Goal: Use online tool/utility: Use online tool/utility

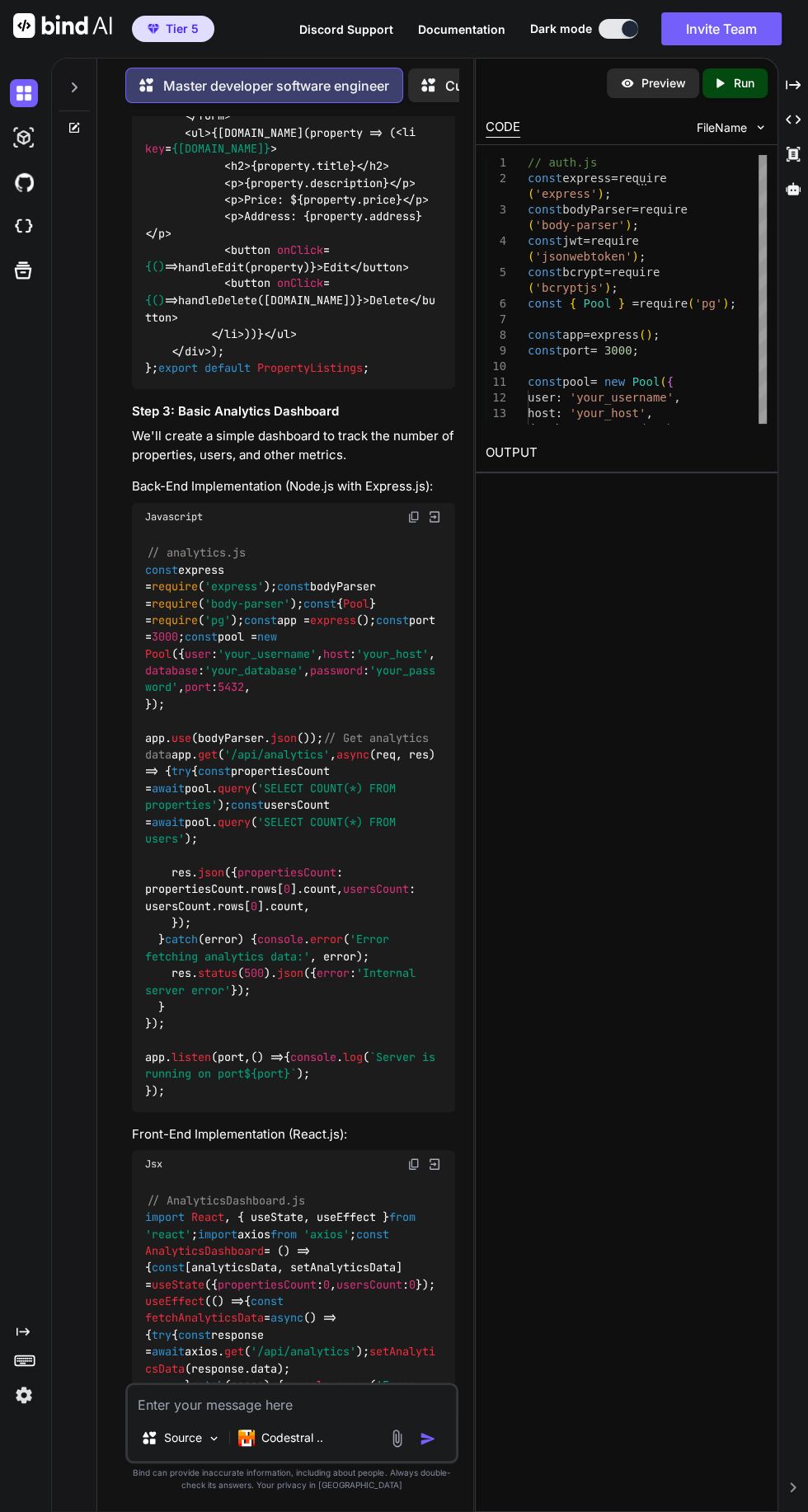
click at [741, 96] on div "Created with Pixso. Run" at bounding box center [735, 83] width 65 height 30
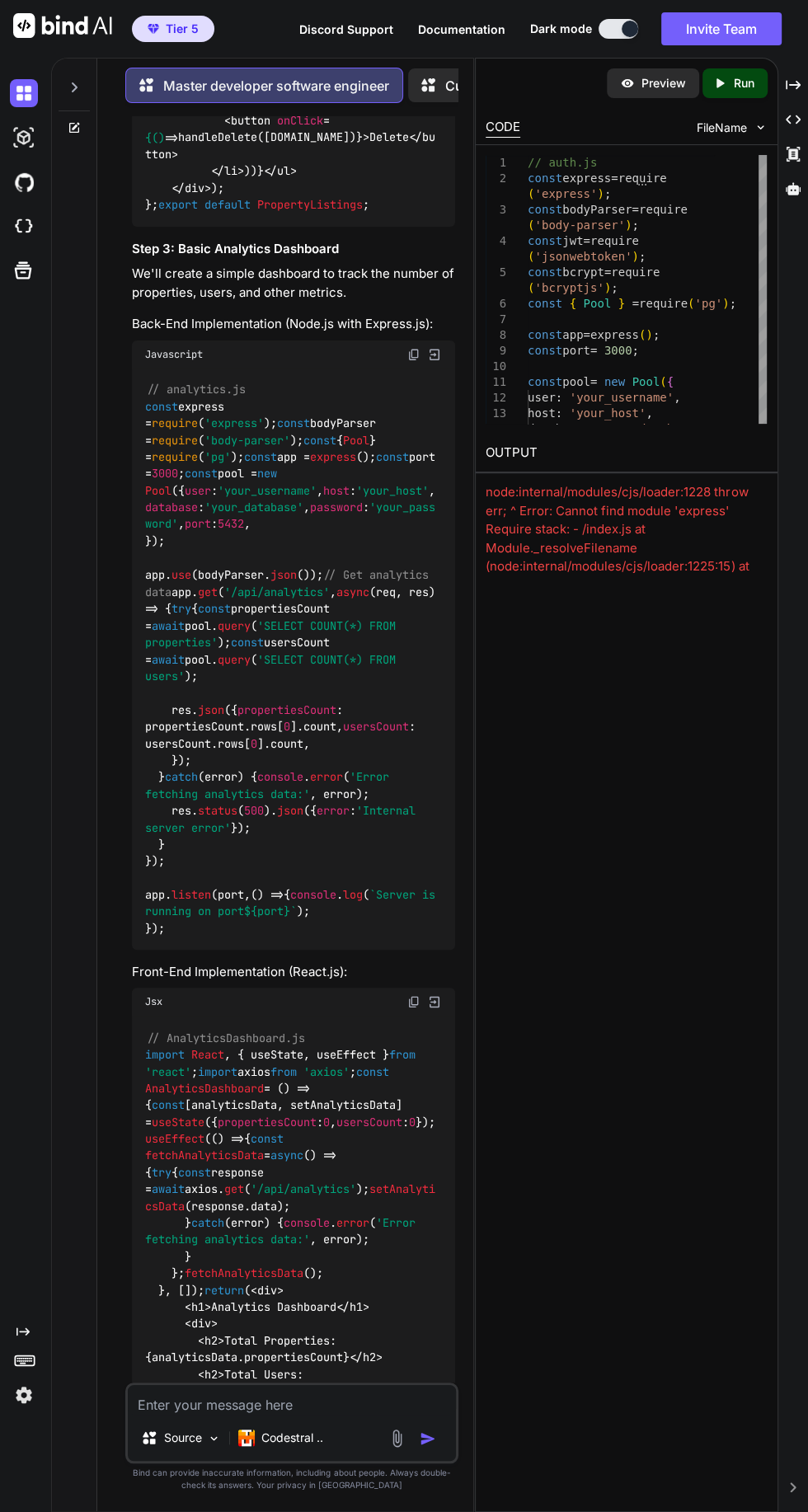
scroll to position [9308, 0]
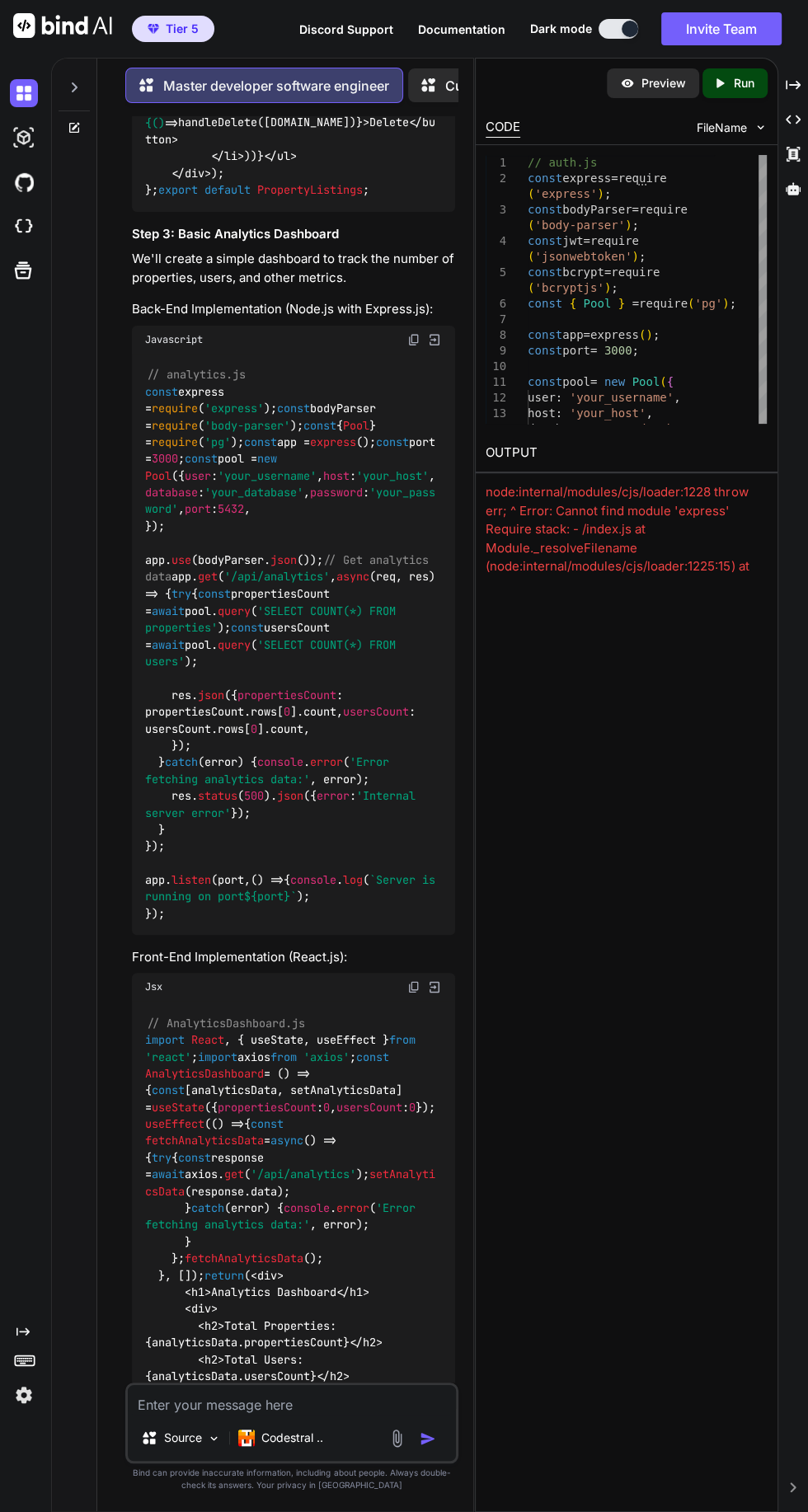
type textarea "export default PropertyListings;"
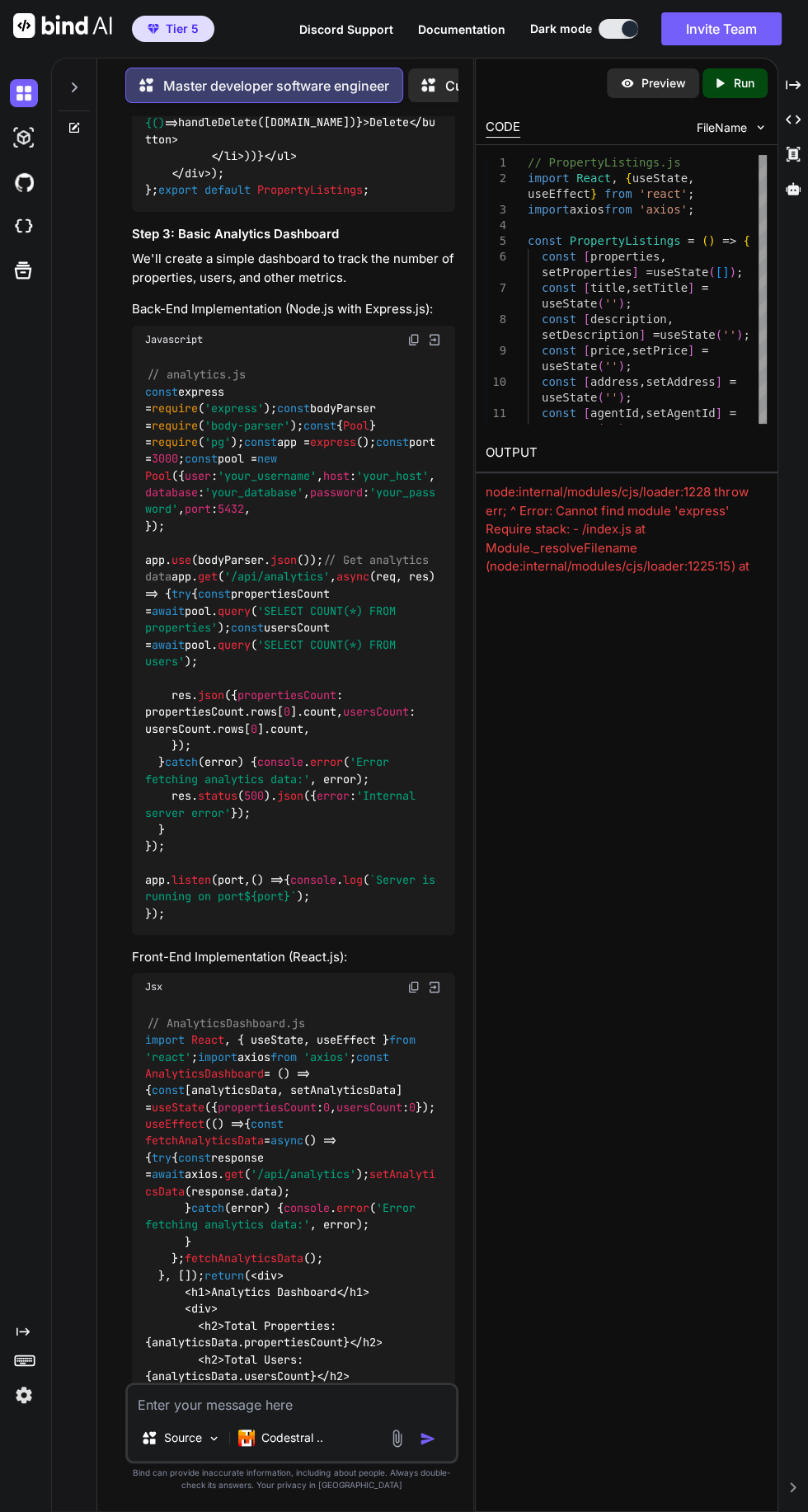
click at [752, 89] on p "Run" at bounding box center [744, 83] width 20 height 17
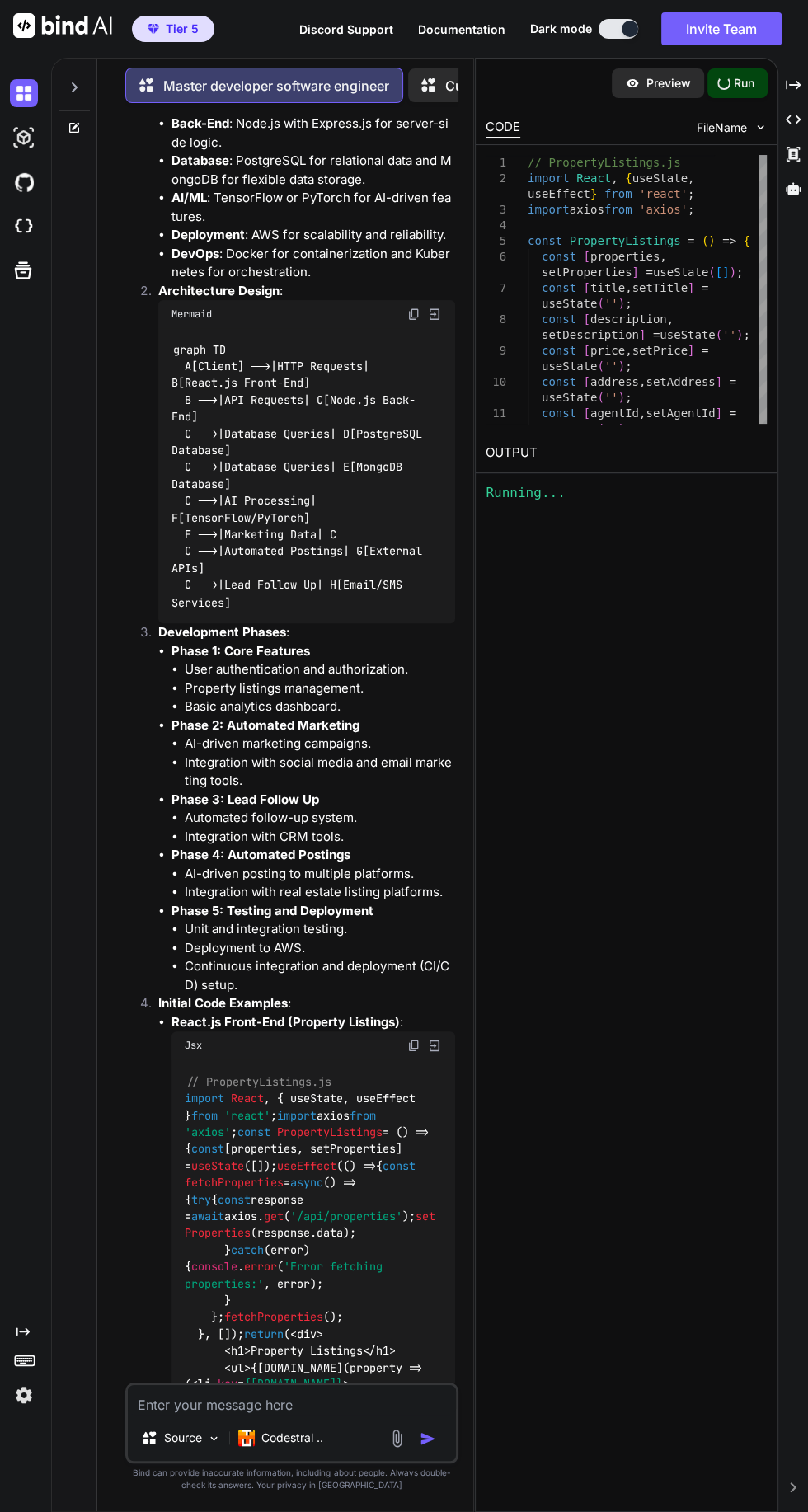
scroll to position [0, 0]
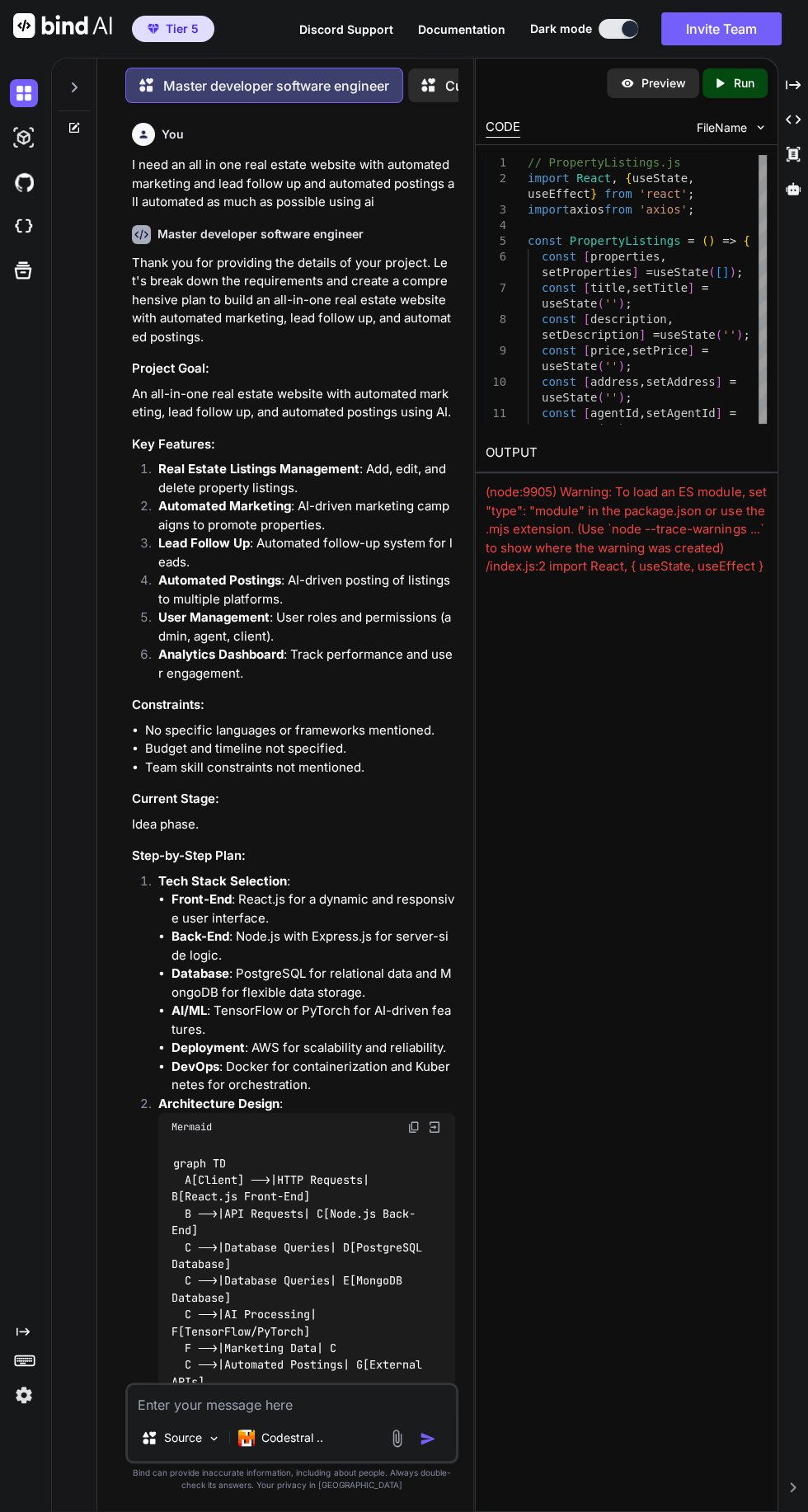
click at [33, 90] on img at bounding box center [24, 93] width 28 height 28
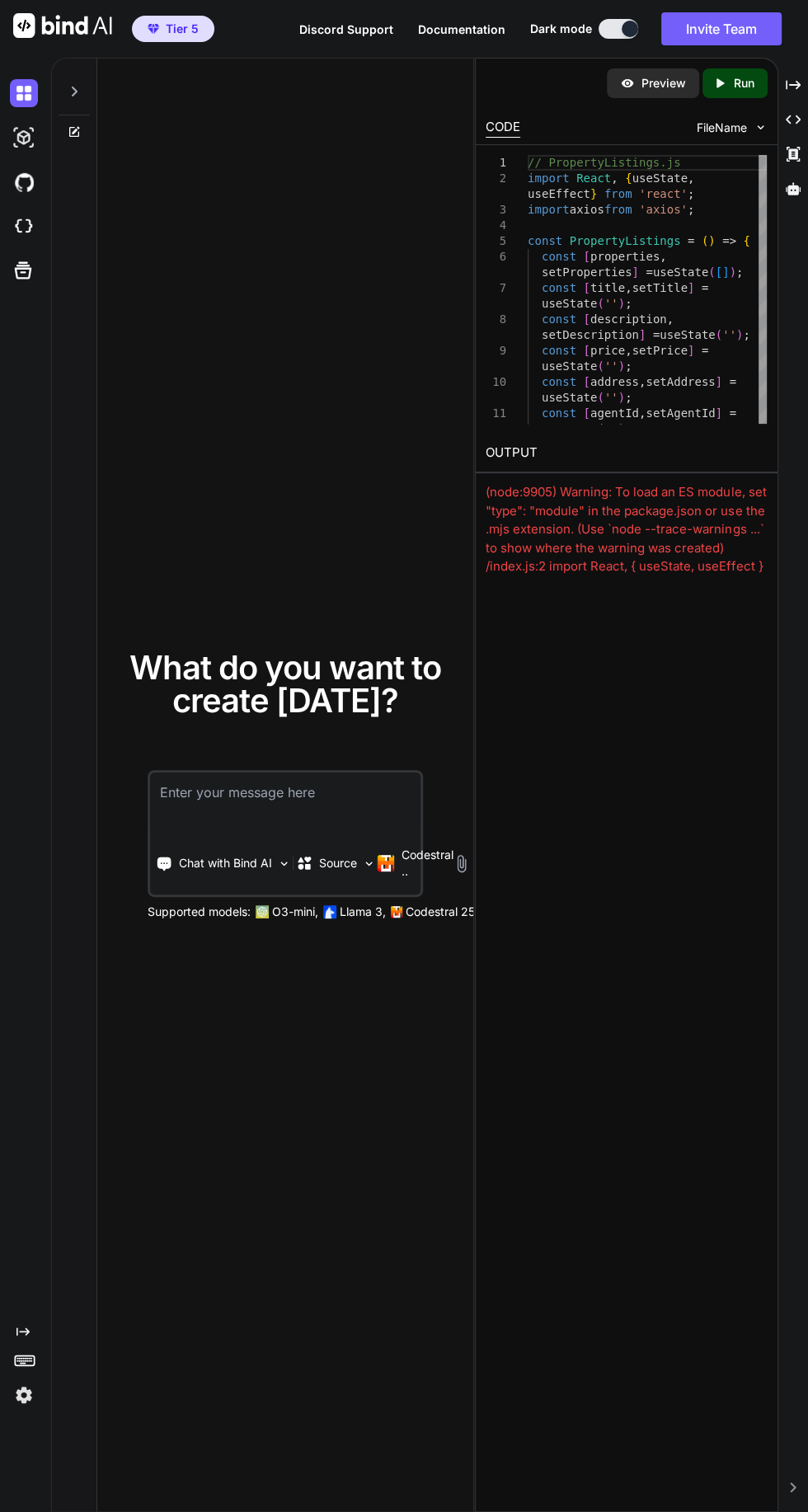
click at [69, 88] on icon at bounding box center [74, 91] width 13 height 13
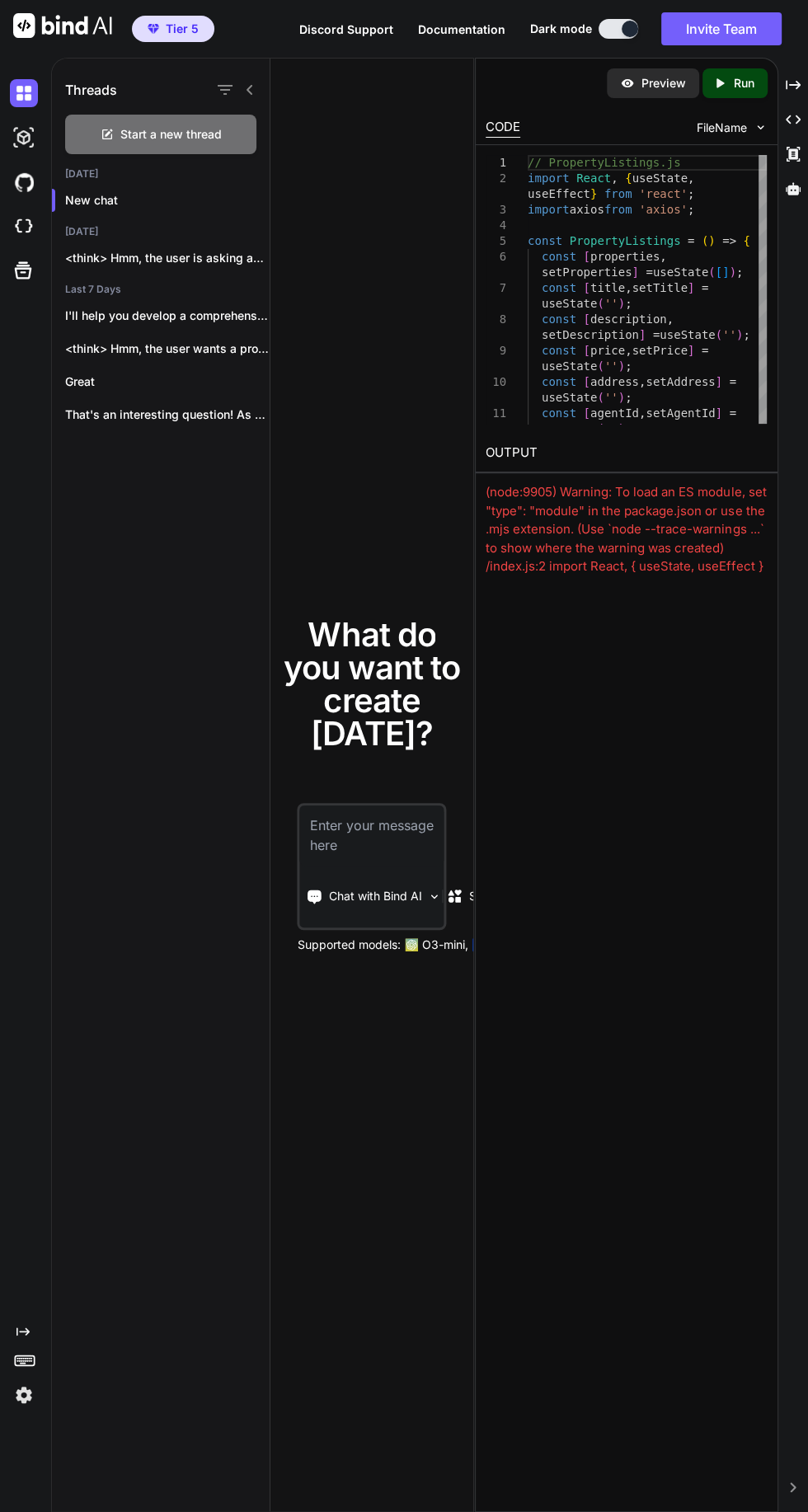
click at [350, 514] on div "What do you want to create [DATE]? Chat with Bind AI Source Codestral .. Suppor…" at bounding box center [372, 785] width 202 height 1454
click at [182, 628] on div "Threads Start a new thread [DATE] New chat [DATE] <think> Hmm, the user is aski…" at bounding box center [161, 785] width 218 height 1454
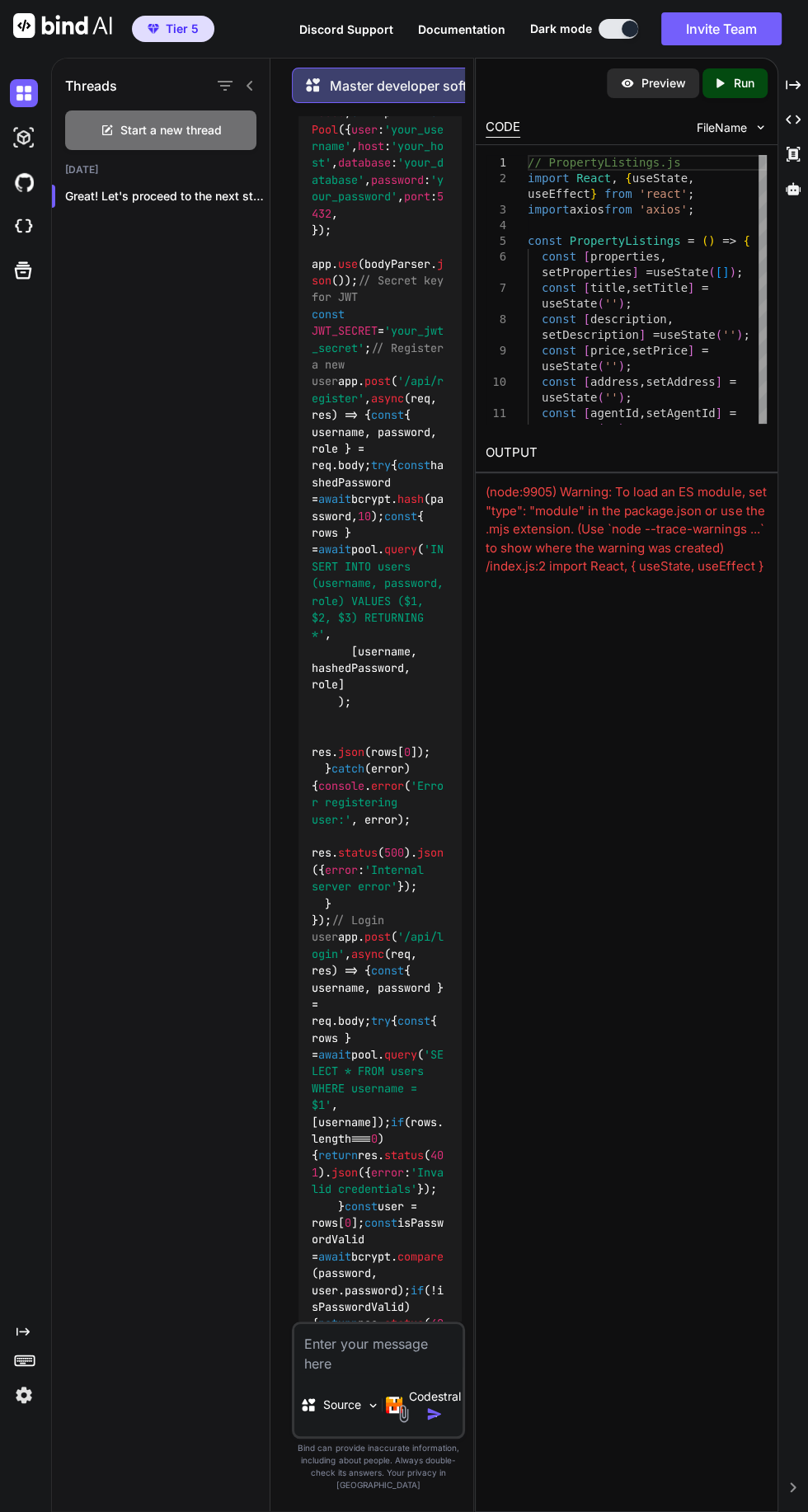
click at [168, 188] on p "Great! Let's proceed to the next step...." at bounding box center [166, 196] width 204 height 17
click at [247, 194] on icon "button" at bounding box center [251, 196] width 10 height 10
click at [330, 223] on span "Rename and Save" at bounding box center [320, 226] width 98 height 17
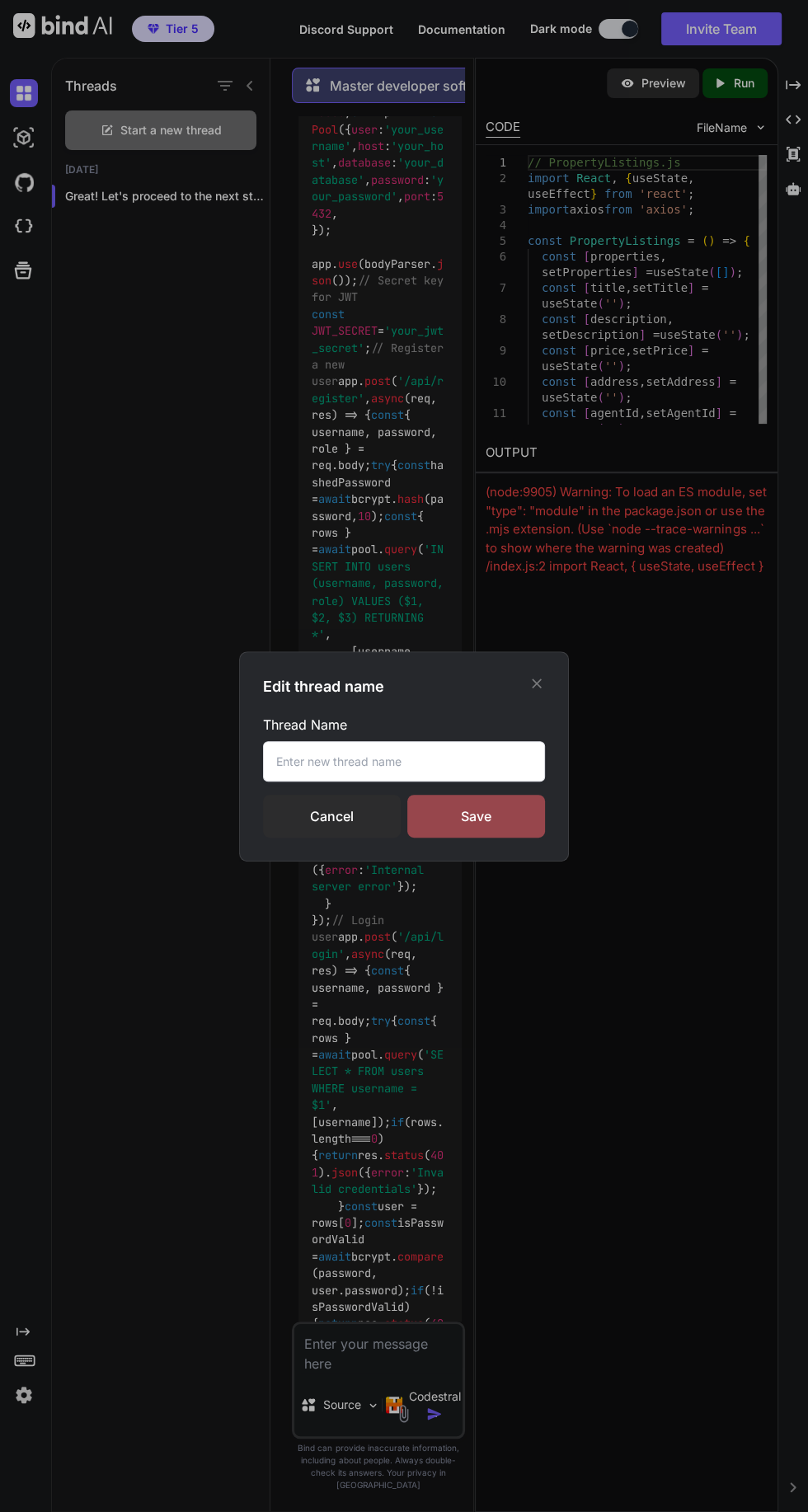
click at [372, 761] on input "text" at bounding box center [404, 762] width 282 height 41
type input "Real estate web application"
click at [494, 810] on div "Save" at bounding box center [476, 816] width 138 height 43
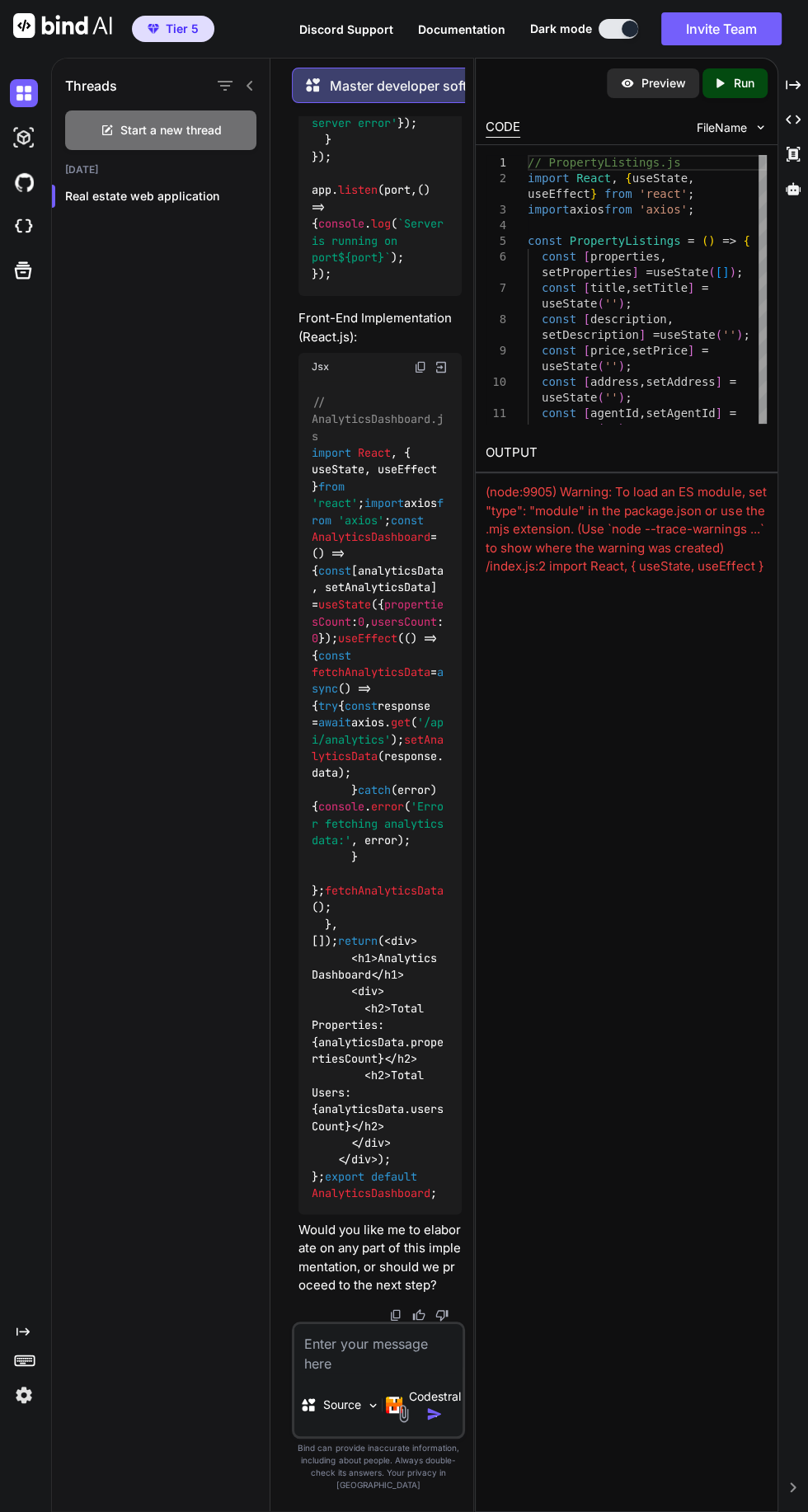
scroll to position [20349, 0]
click at [630, 1061] on div "Preview Created with Pixso. Run CODE FileName 1 2 3 4 5 6 7 8 9 10 11 // Proper…" at bounding box center [626, 784] width 302 height 1454
